Goal: Check status: Check status

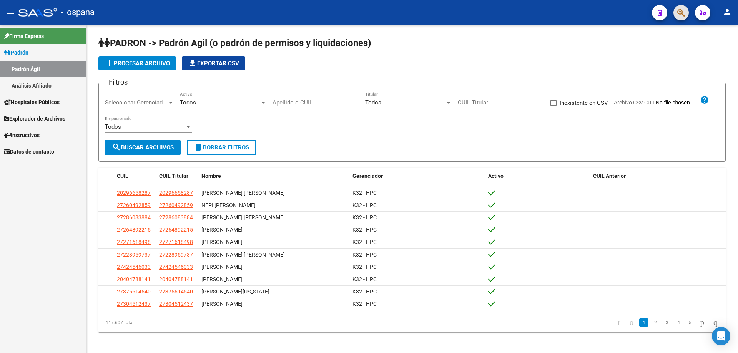
click at [686, 12] on button "button" at bounding box center [680, 12] width 15 height 15
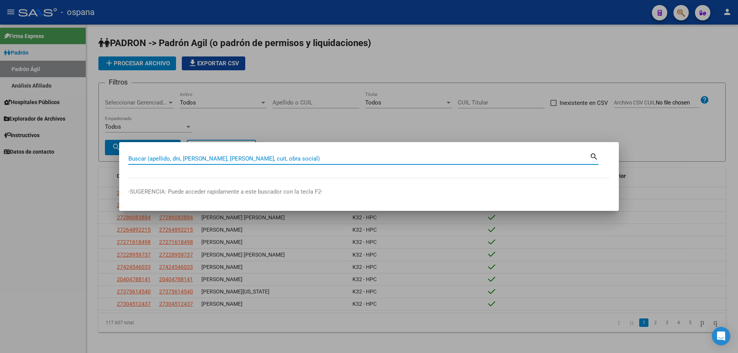
paste input "6186026"
type input "6186026"
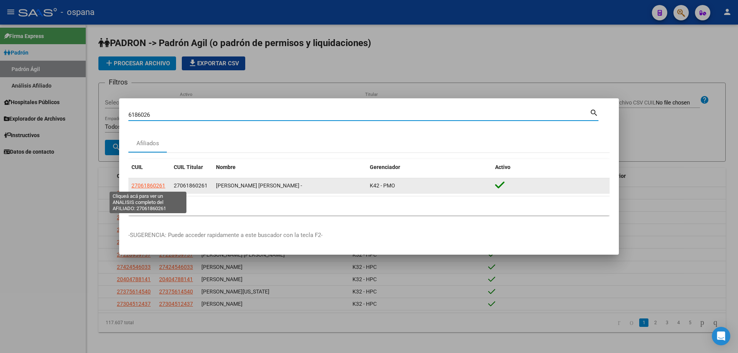
click at [155, 183] on span "27061860261" at bounding box center [148, 186] width 34 height 6
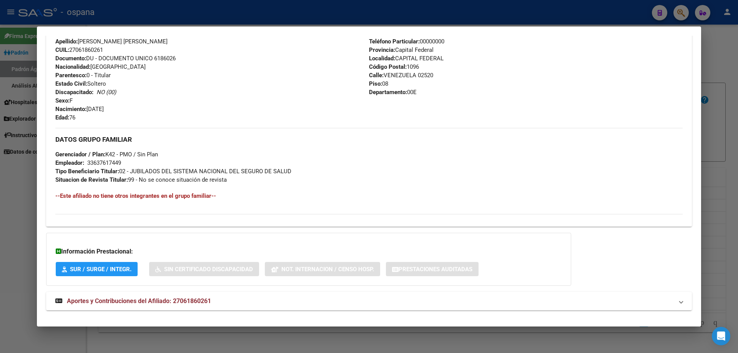
scroll to position [286, 0]
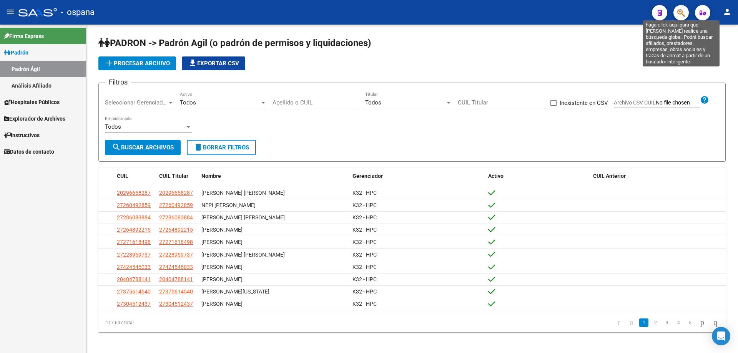
click at [678, 13] on icon "button" at bounding box center [681, 12] width 8 height 9
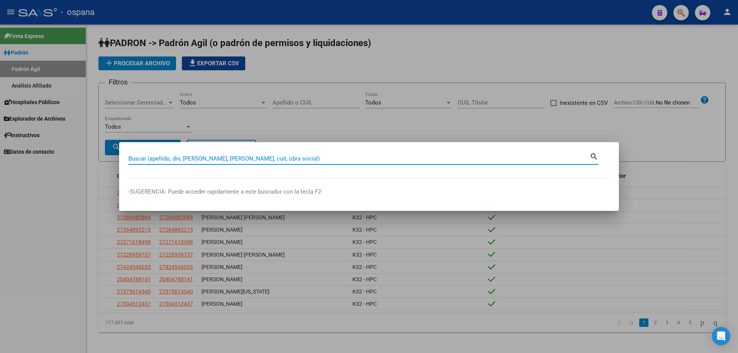
paste input "4828497"
type input "4828497"
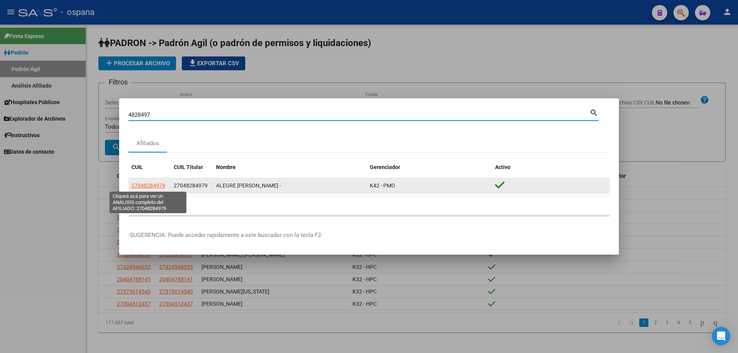
click at [151, 188] on span "27048284979" at bounding box center [148, 186] width 34 height 6
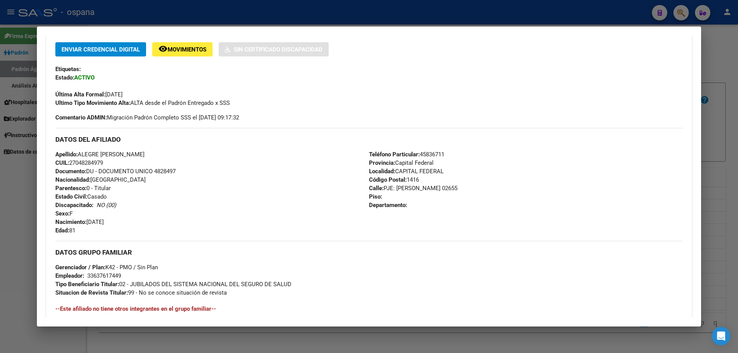
scroll to position [192, 0]
